Goal: Find specific page/section: Find specific page/section

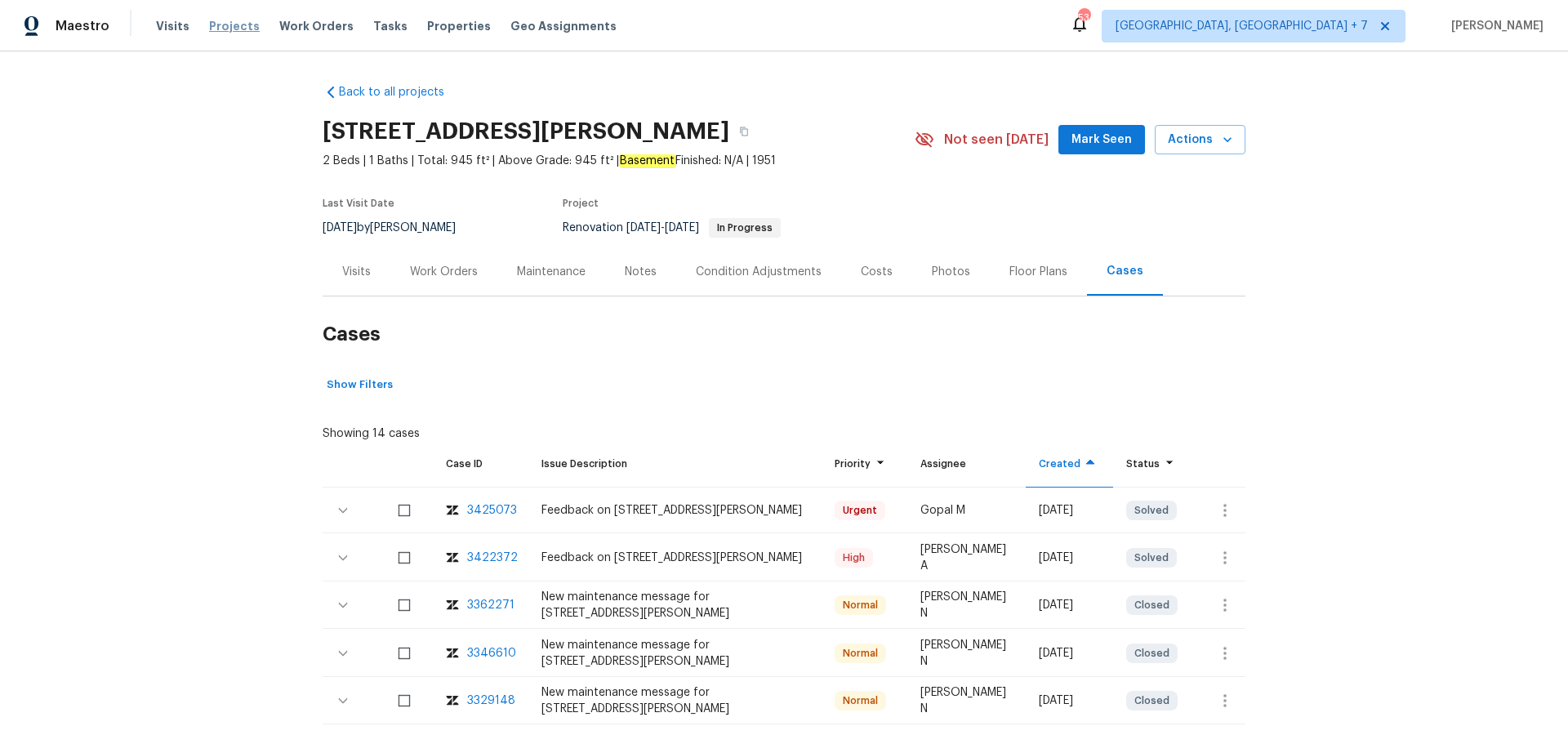
click at [240, 33] on span "Projects" at bounding box center [234, 27] width 51 height 17
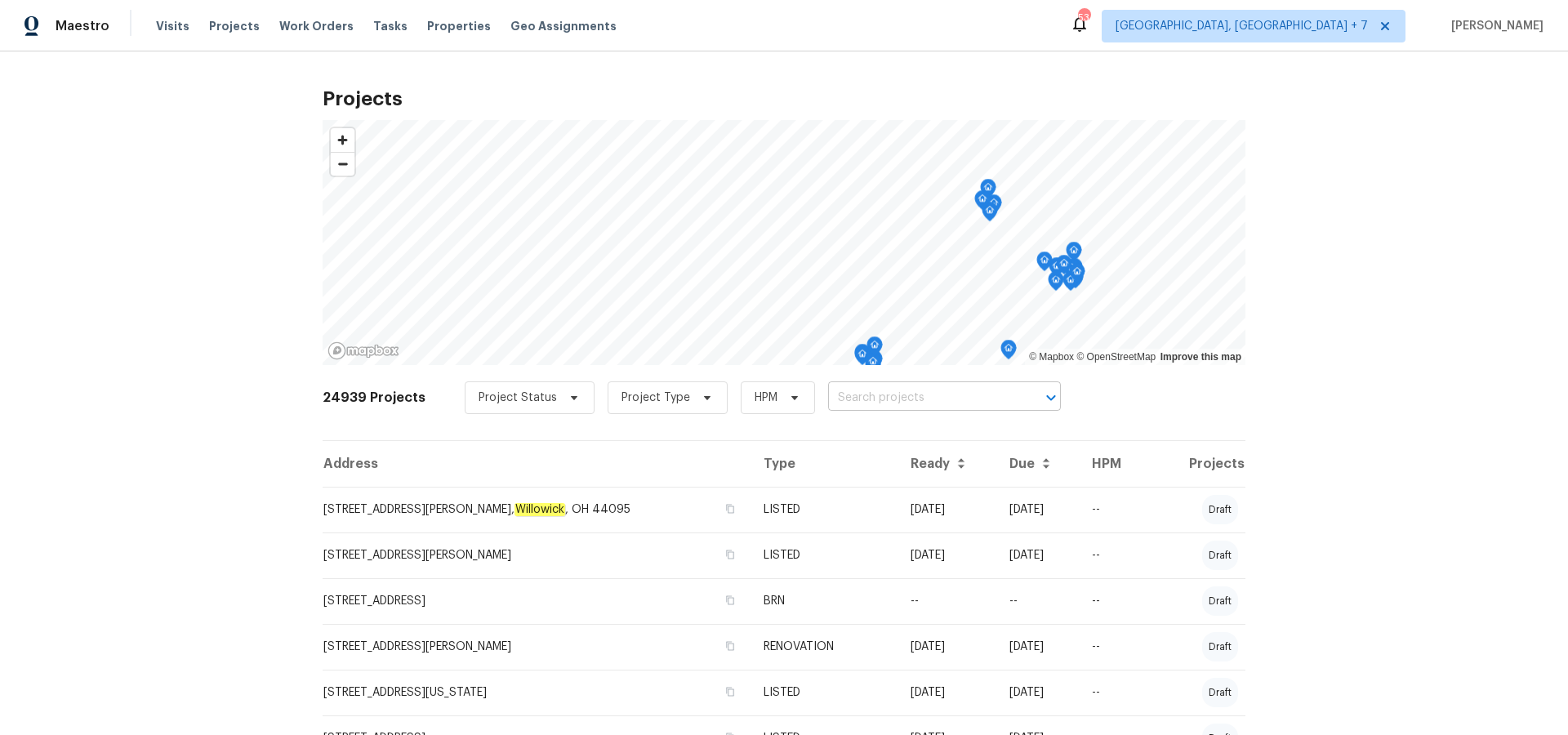
click at [844, 400] on input "text" at bounding box center [922, 398] width 187 height 25
type input "6991"
click at [847, 443] on li "[STREET_ADDRESS]" at bounding box center [934, 434] width 238 height 27
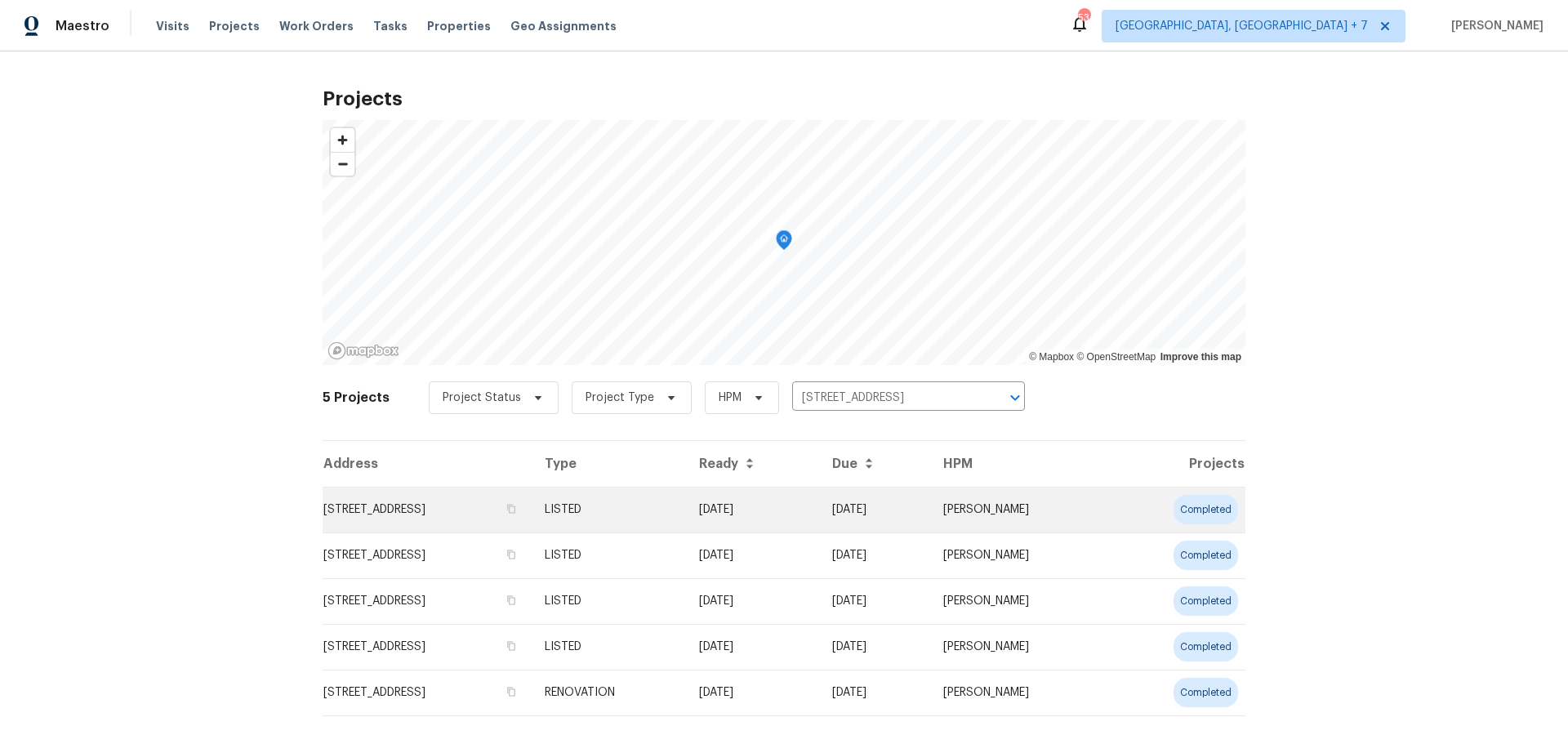
click at [531, 517] on td "[STREET_ADDRESS]" at bounding box center [427, 510] width 209 height 46
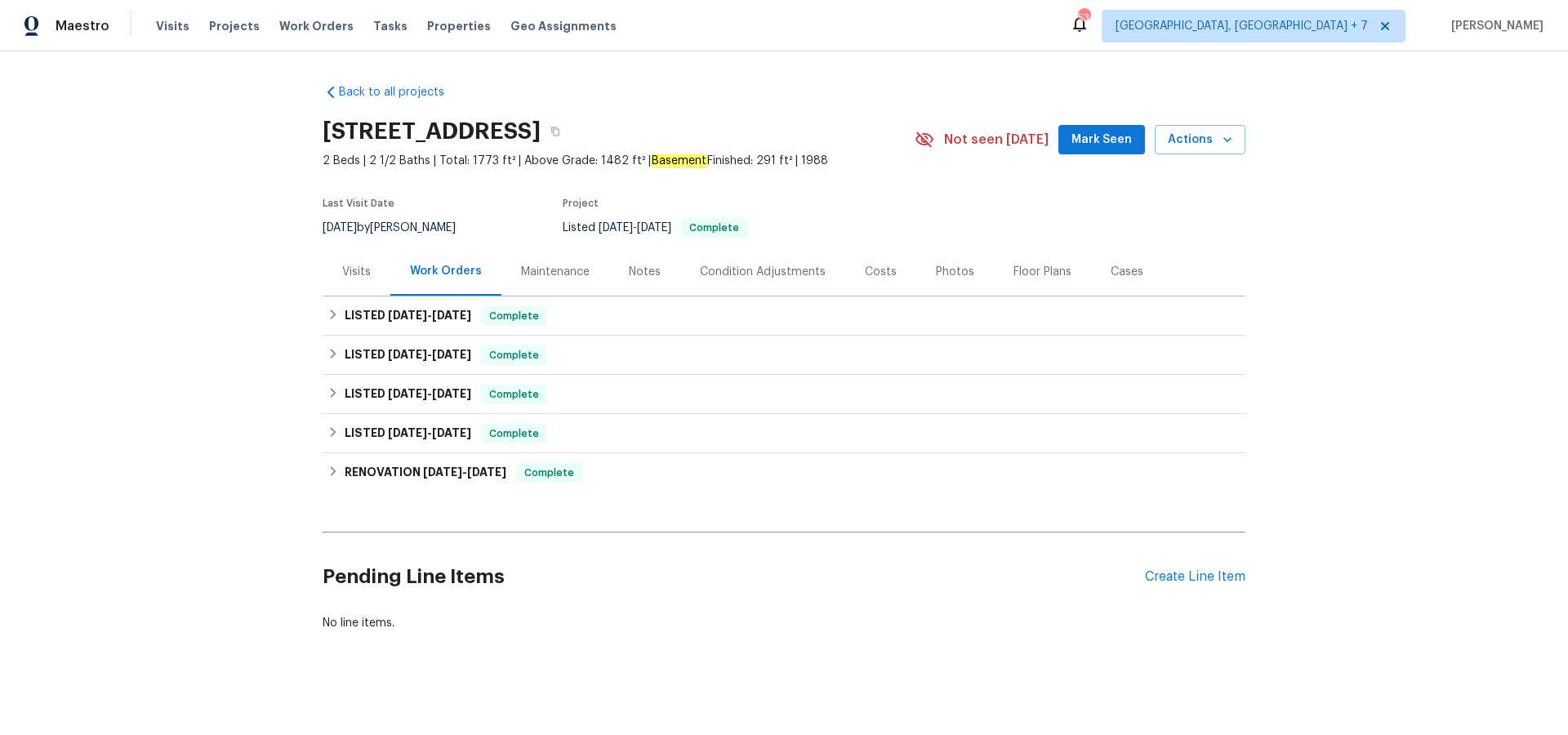
click at [367, 276] on div "Visits" at bounding box center [356, 272] width 28 height 17
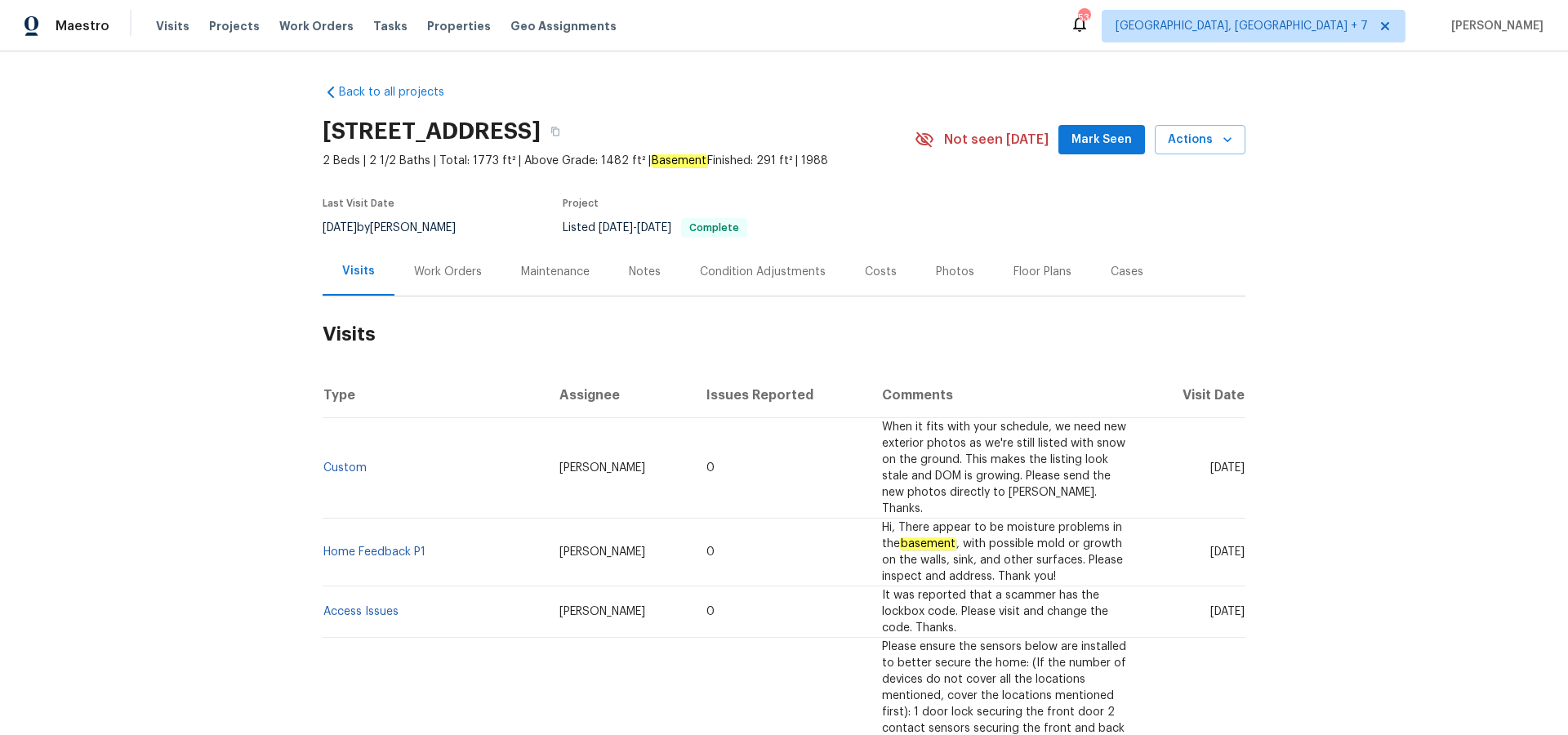
click at [1118, 271] on div "Cases" at bounding box center [1127, 272] width 33 height 17
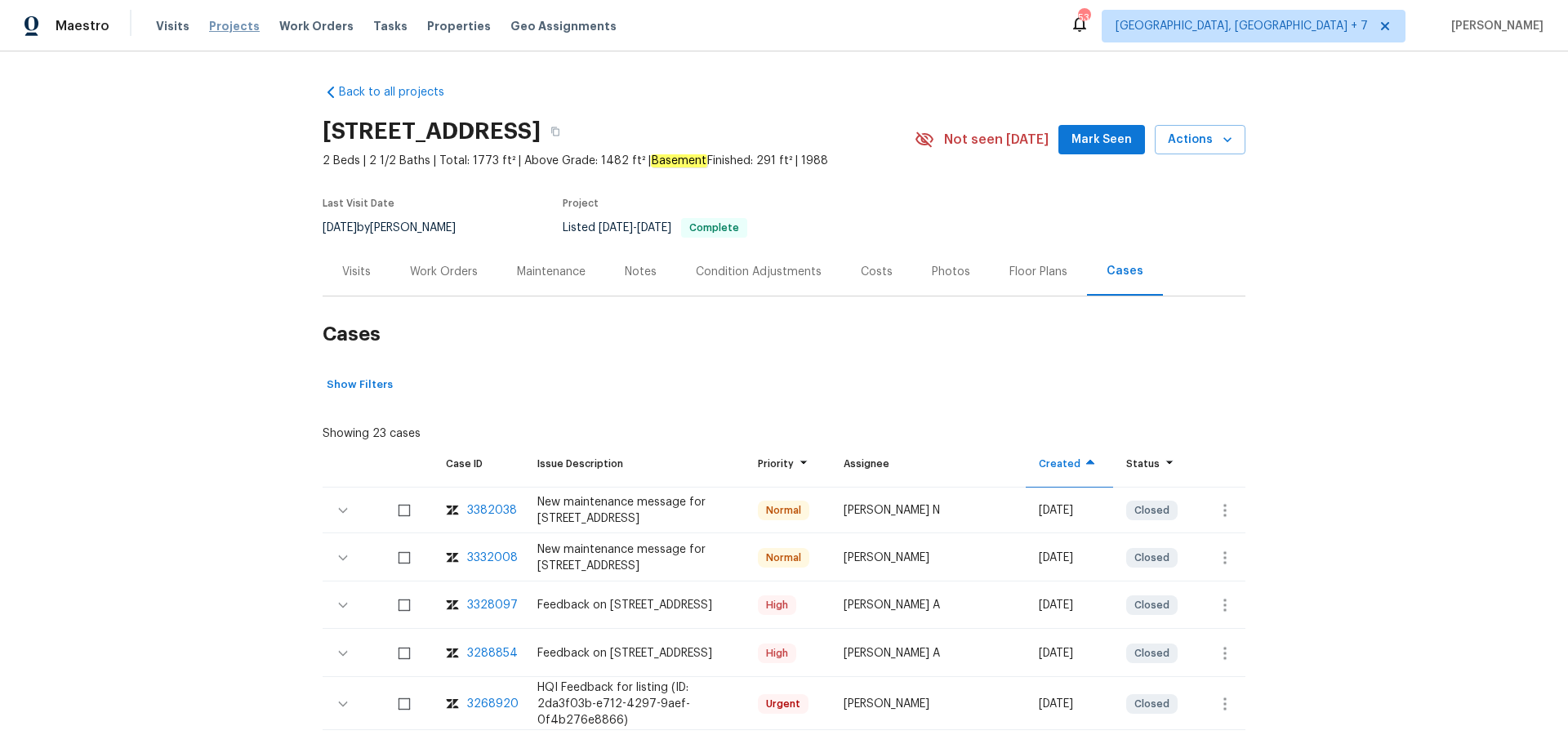
click at [233, 28] on span "Projects" at bounding box center [234, 27] width 51 height 17
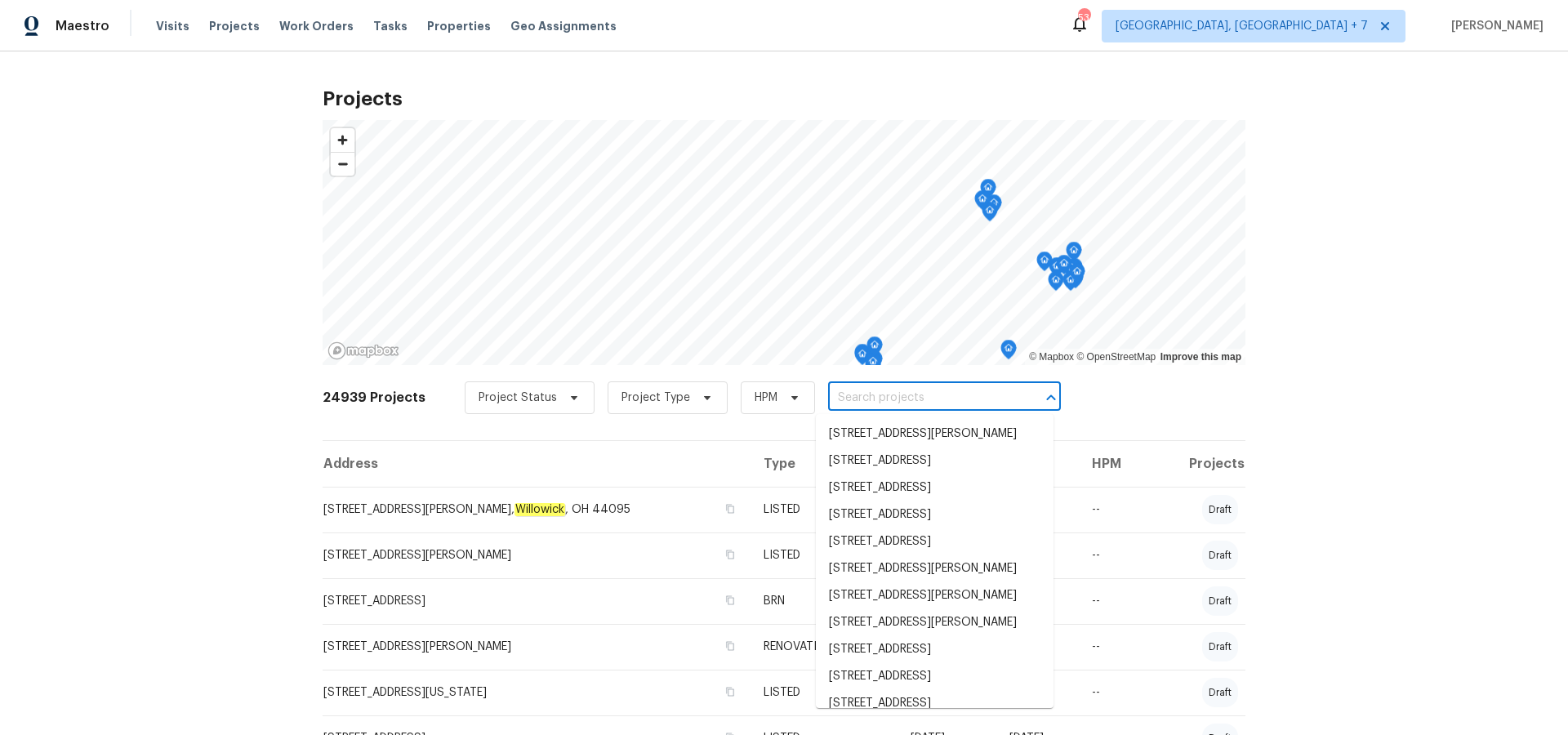
click at [874, 404] on input "text" at bounding box center [922, 398] width 187 height 25
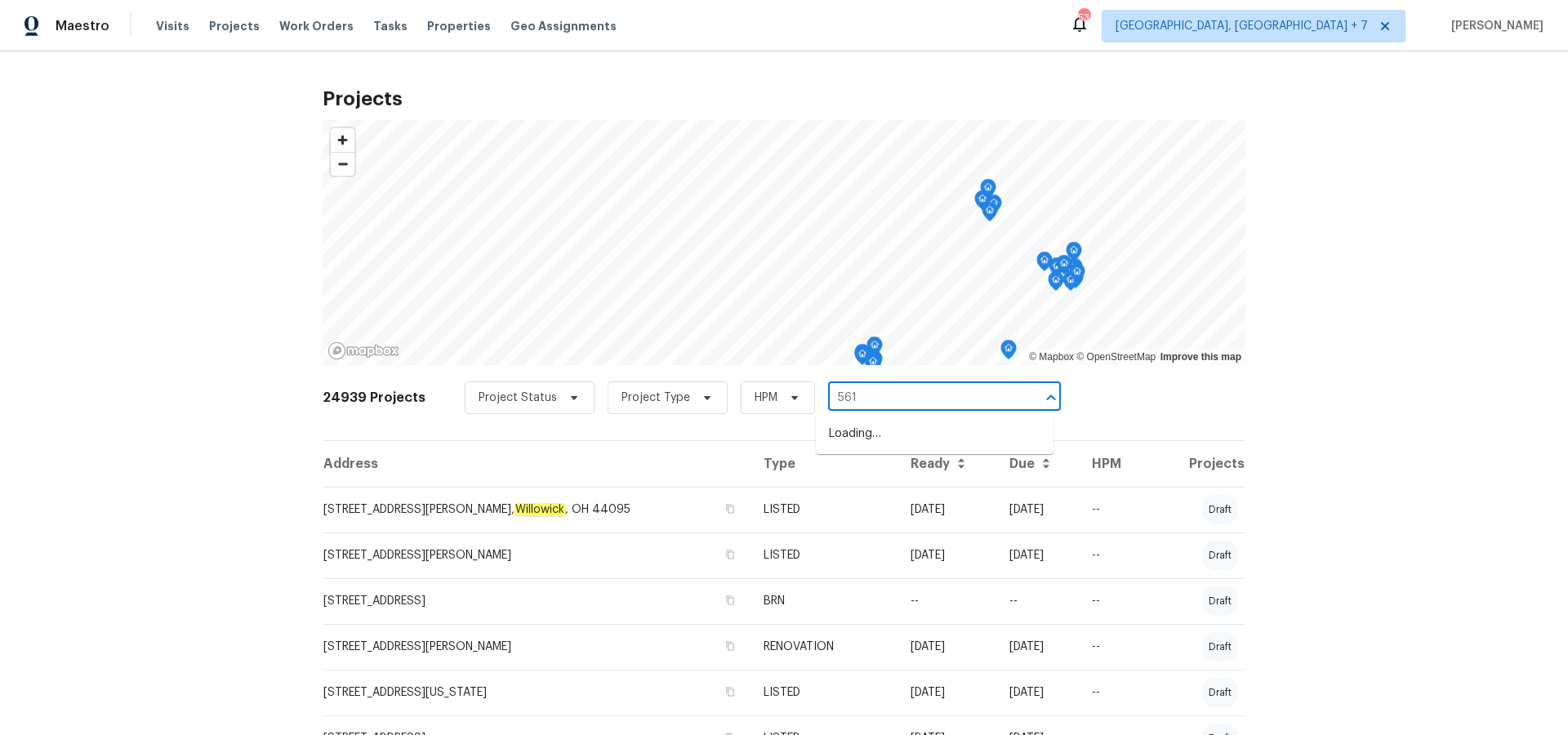
type input "5617"
click at [871, 519] on li "[STREET_ADDRESS]" at bounding box center [934, 506] width 238 height 27
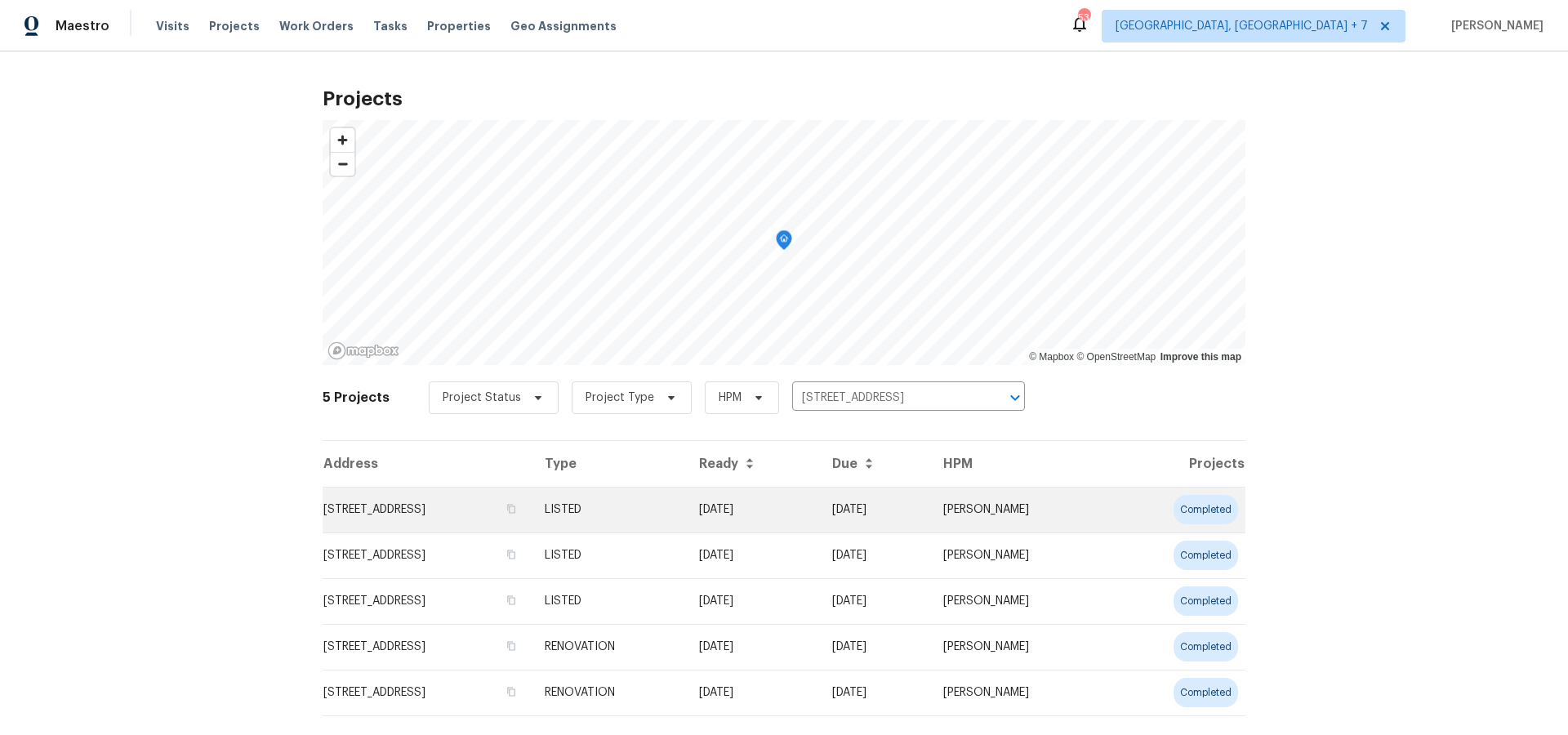
click at [430, 508] on td "[STREET_ADDRESS]" at bounding box center [427, 510] width 209 height 46
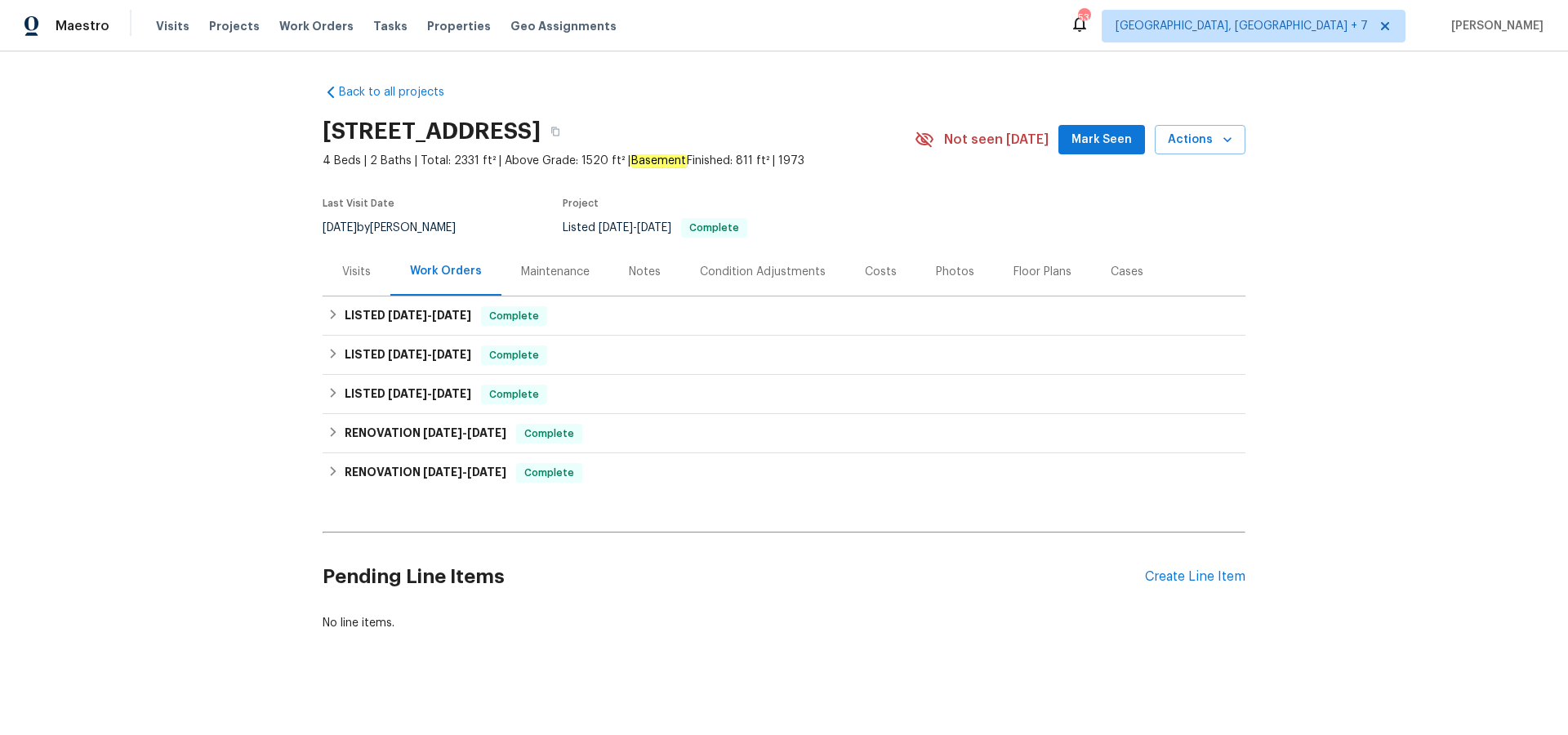
click at [1111, 264] on div "Cases" at bounding box center [1127, 272] width 33 height 17
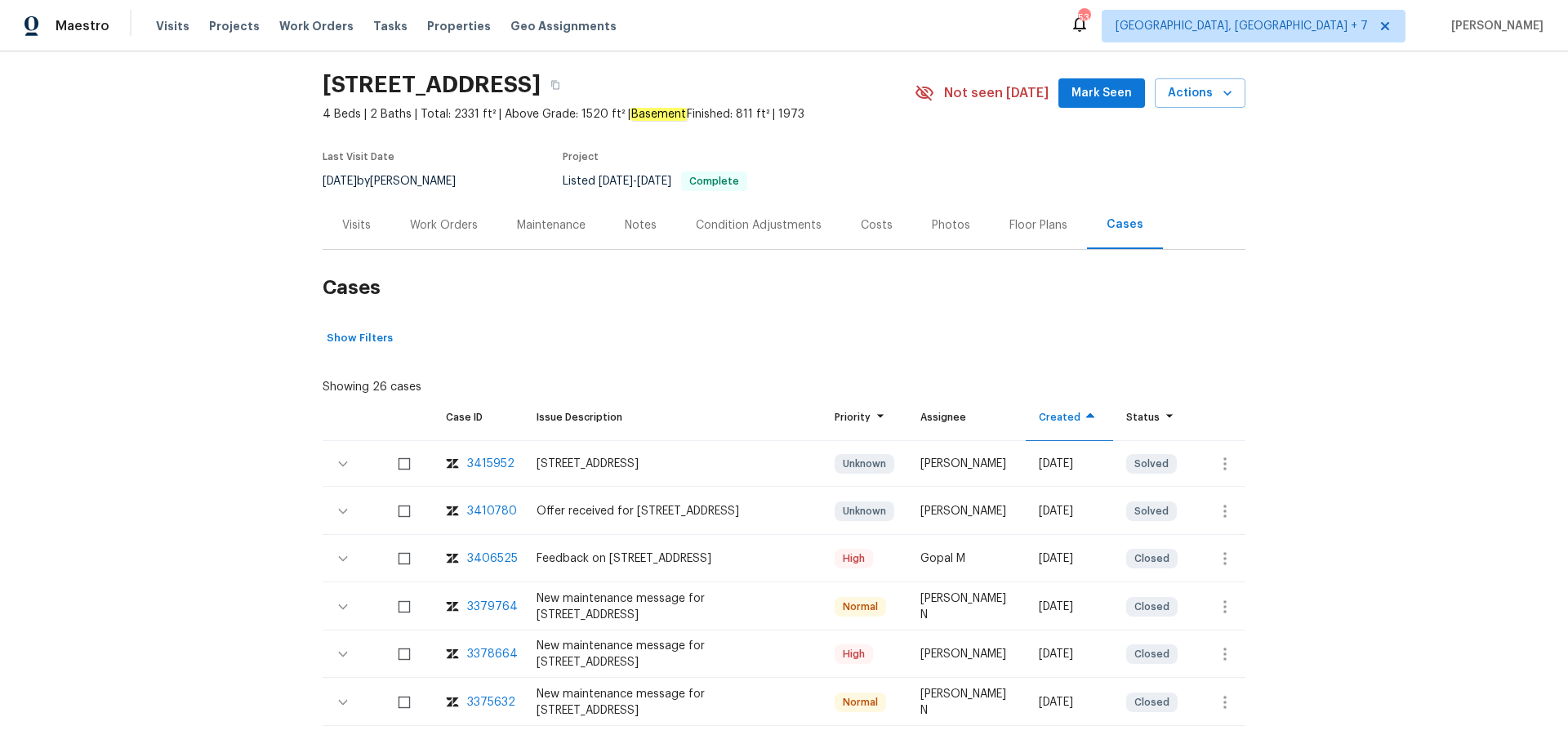
scroll to position [67, 0]
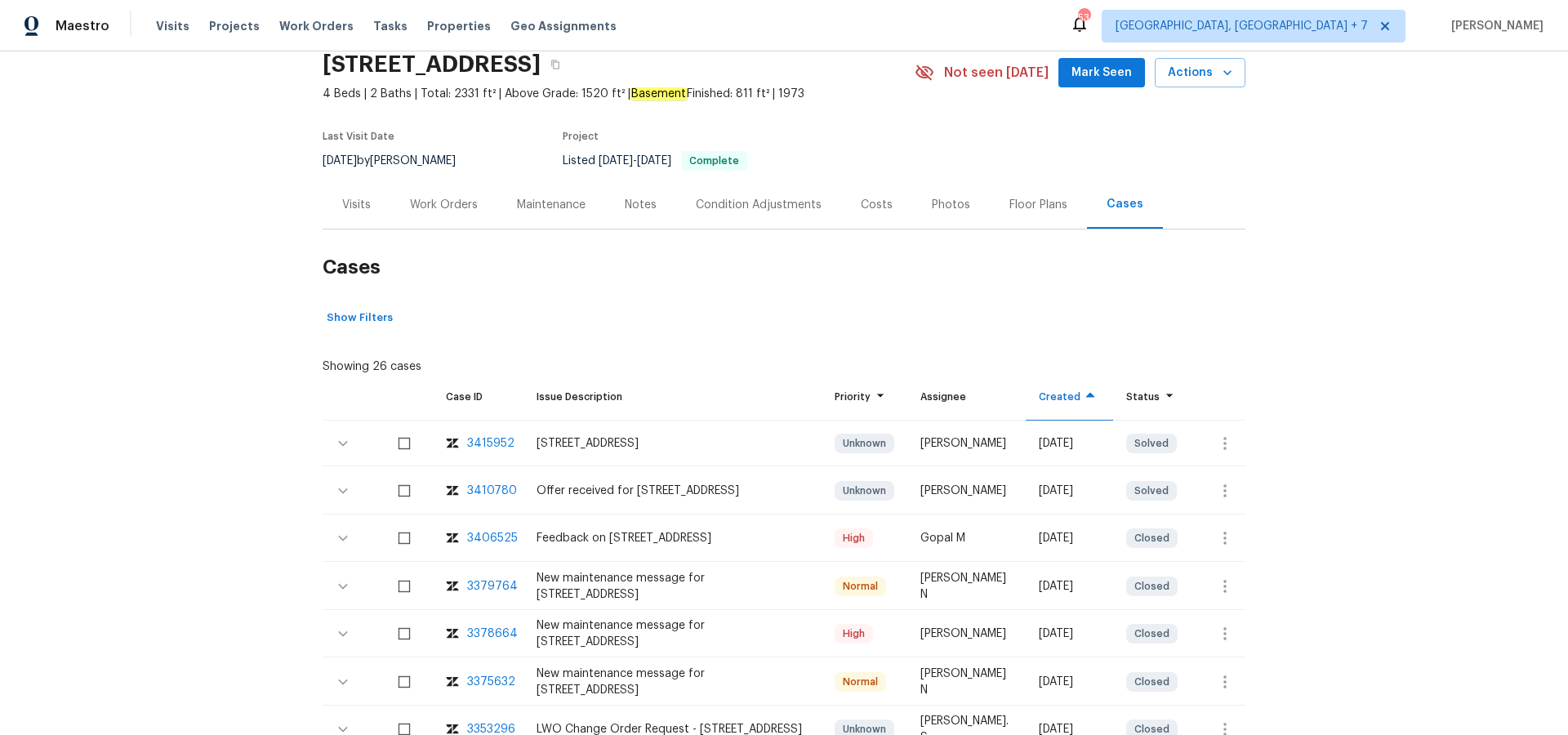
click at [472, 443] on div "3415952" at bounding box center [490, 444] width 48 height 17
click at [504, 537] on div "3406525" at bounding box center [492, 539] width 51 height 17
